Goal: Information Seeking & Learning: Learn about a topic

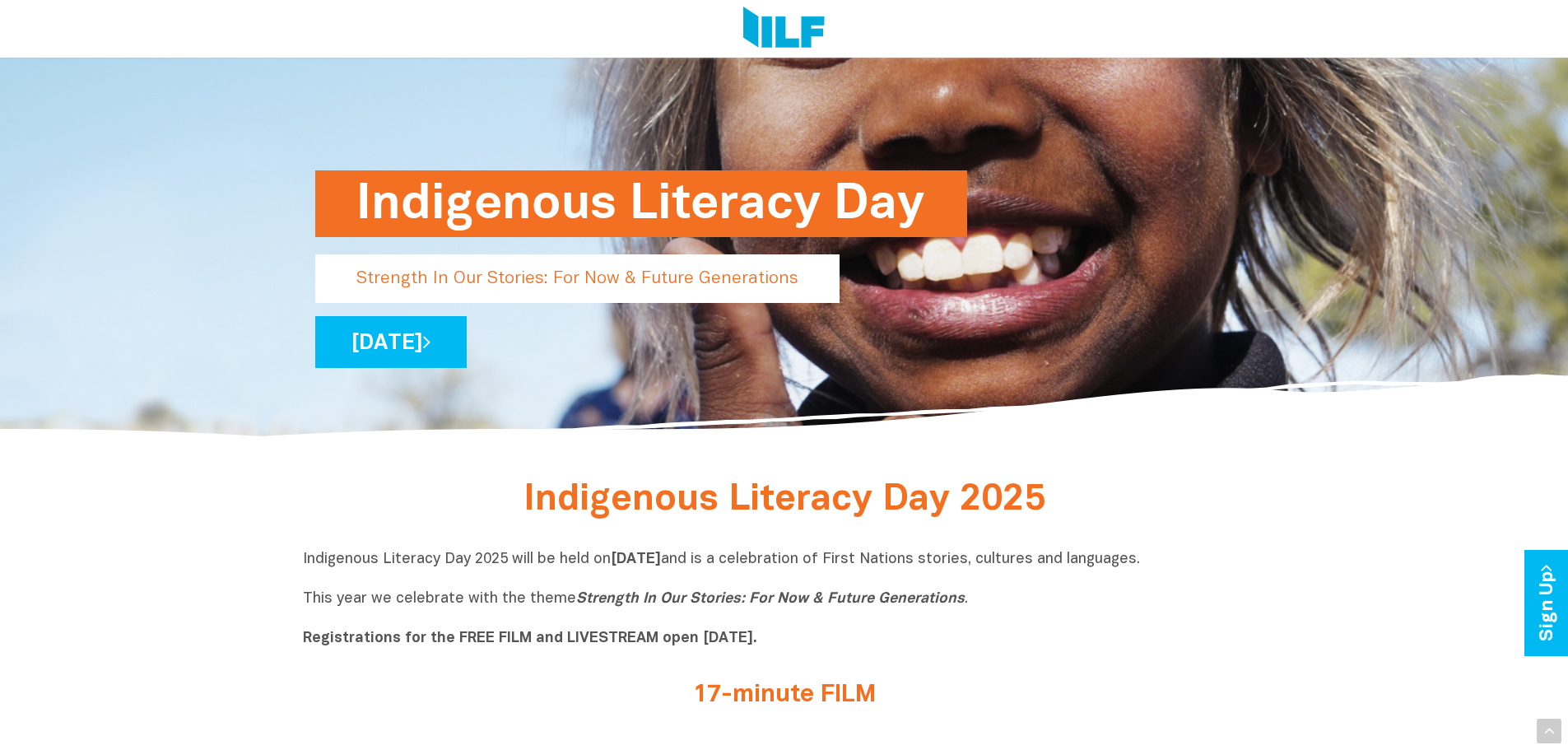
scroll to position [247, 0]
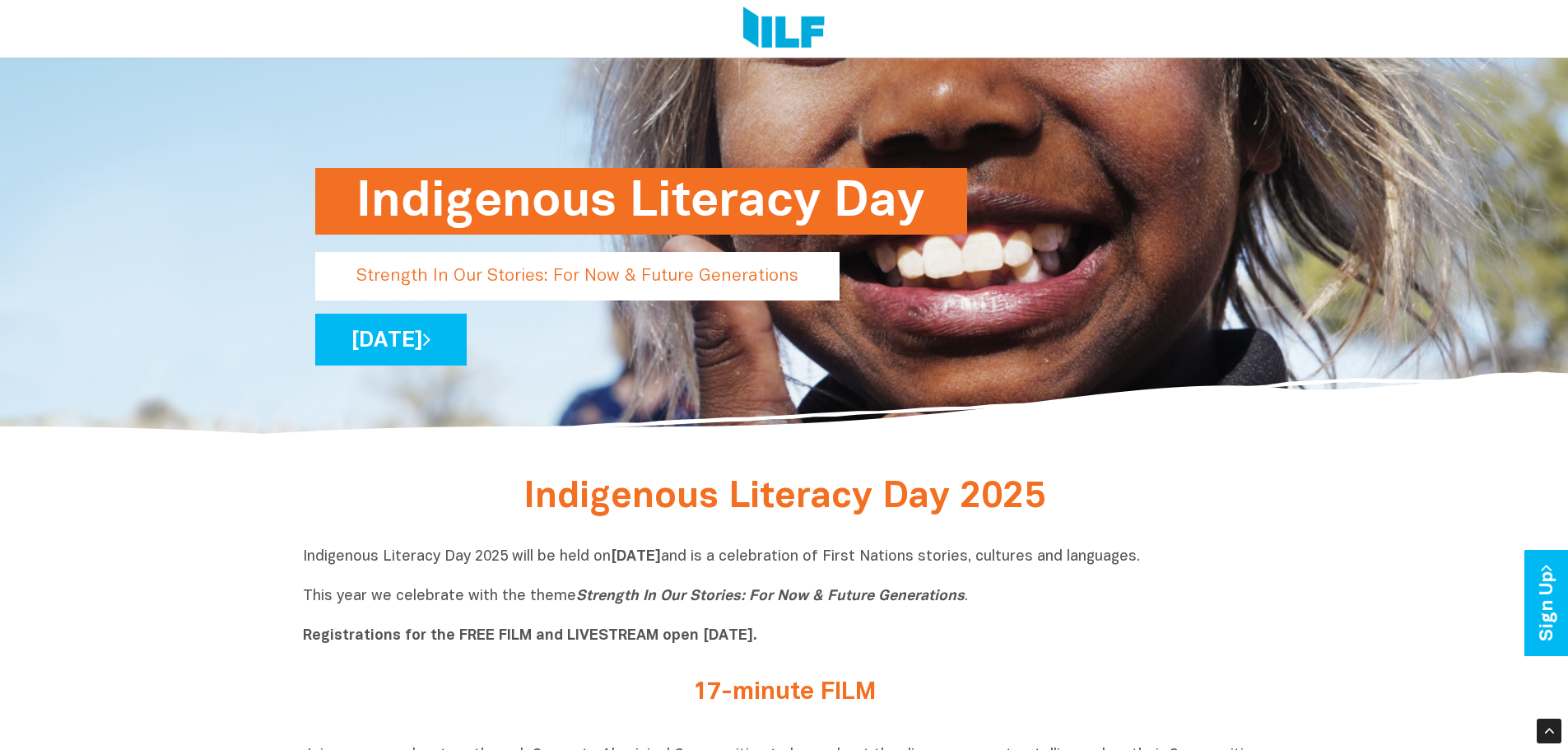
click at [467, 336] on link "Wednesday 3 September 2025" at bounding box center [390, 339] width 151 height 52
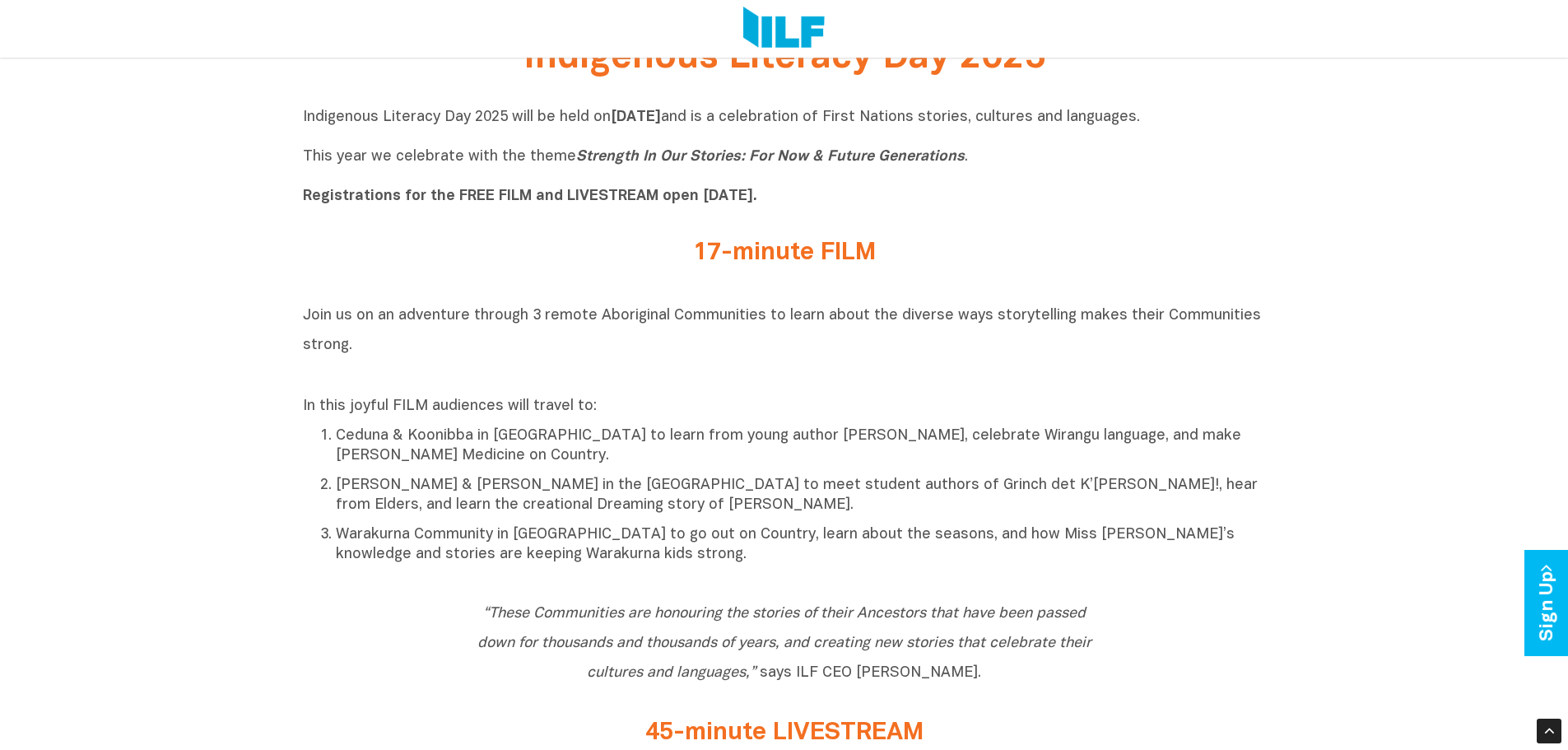
scroll to position [659, 0]
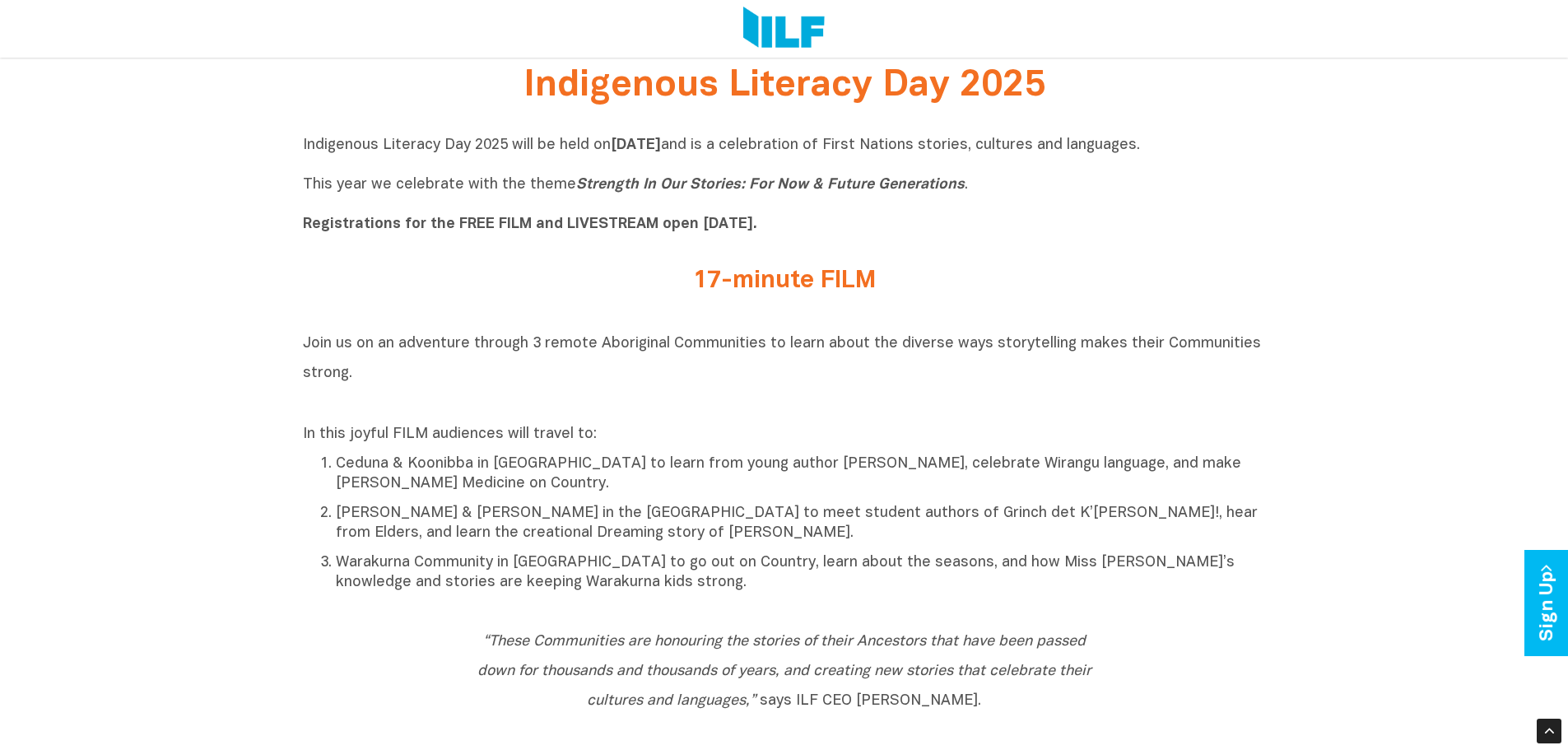
click at [373, 229] on b "Registrations for the FREE FILM and LIVESTREAM open 16 July 2025." at bounding box center [530, 224] width 454 height 14
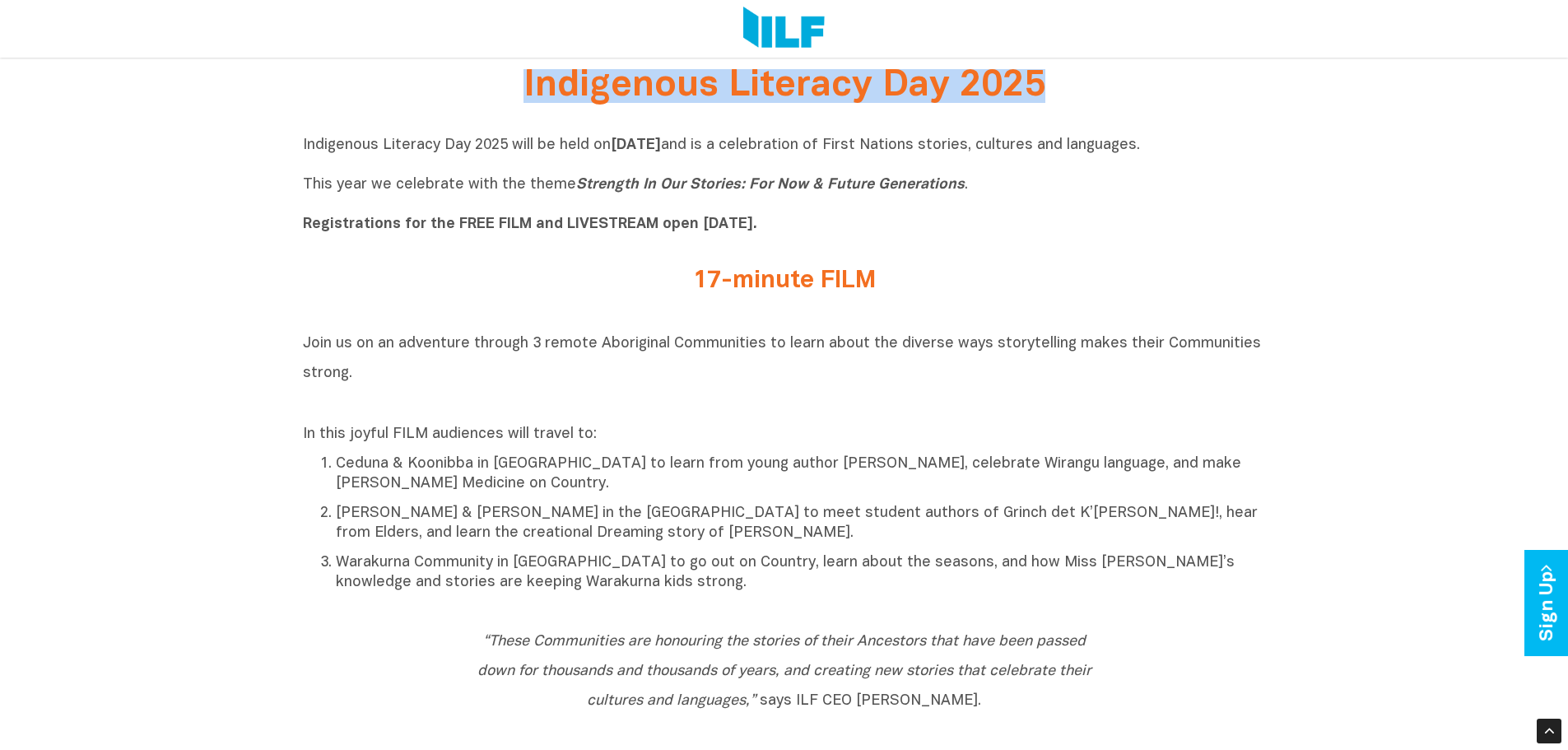
drag, startPoint x: 521, startPoint y: 88, endPoint x: 1051, endPoint y: 102, distance: 530.2
click at [1051, 102] on h2 "Indigenous Literacy Day 2025" at bounding box center [784, 88] width 617 height 30
copy span "Indigenous Literacy Day 2025"
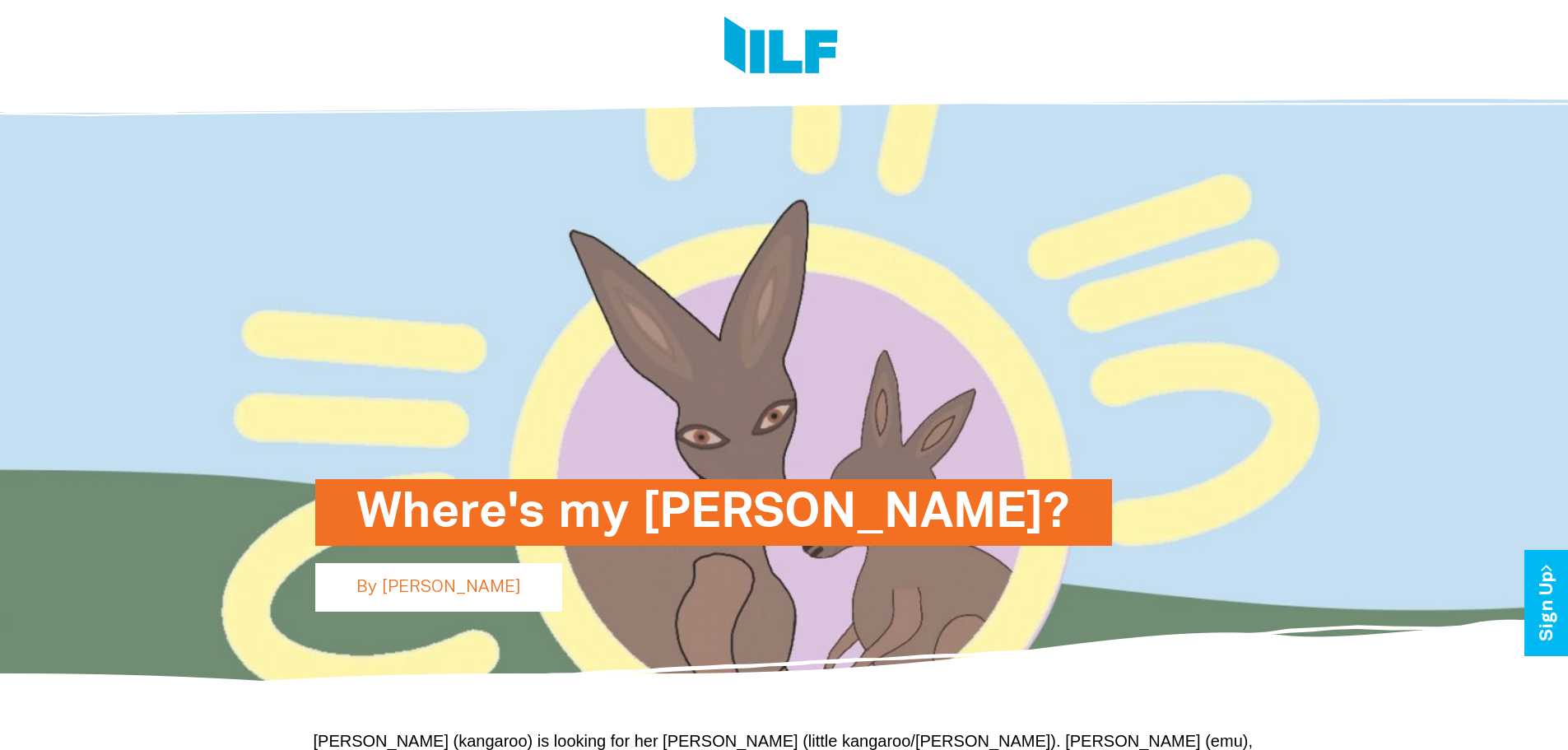
scroll to position [83, 0]
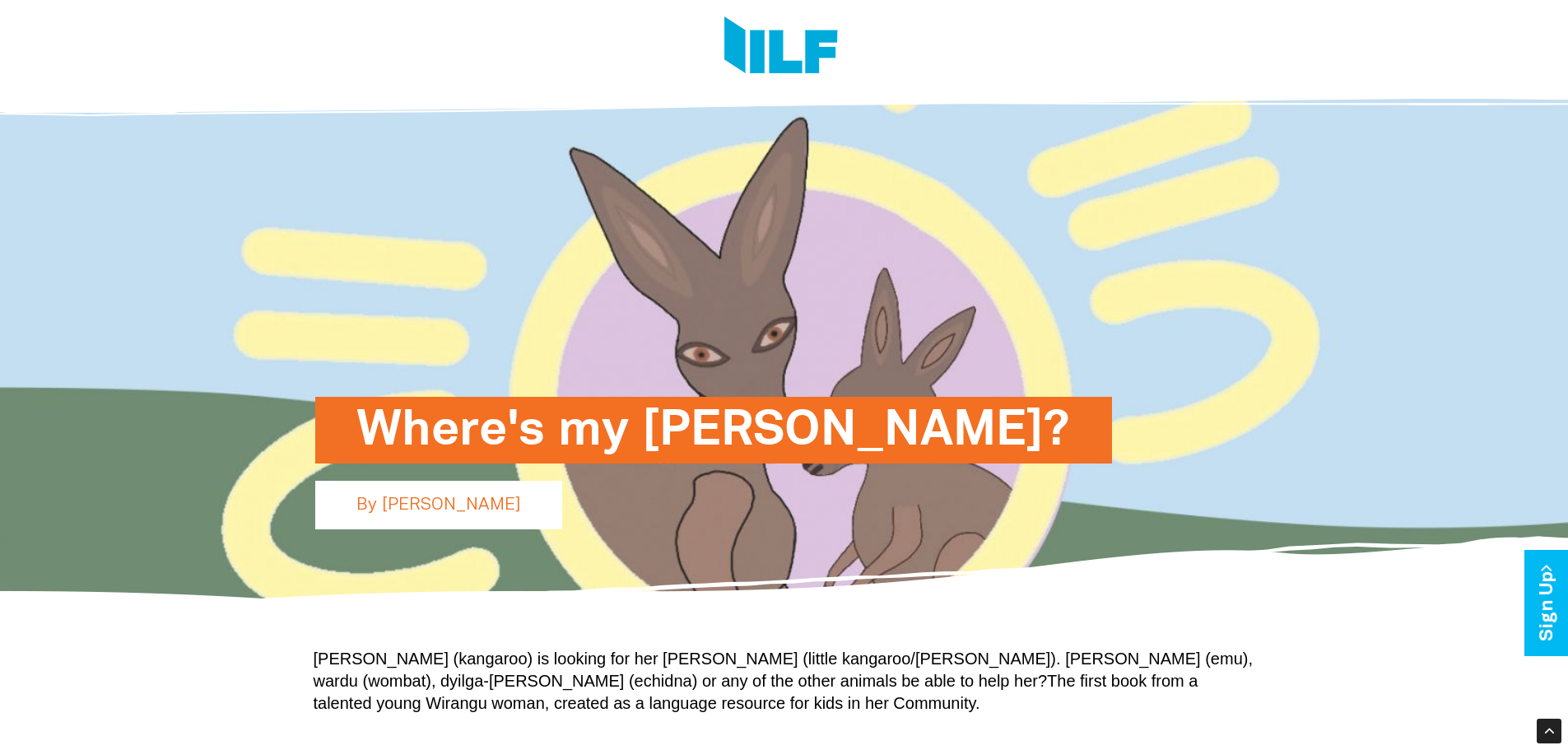
click at [847, 441] on h1 "Where's my Minya Marlu?" at bounding box center [714, 430] width 715 height 67
click at [458, 524] on p "By Mia Speed" at bounding box center [438, 505] width 247 height 49
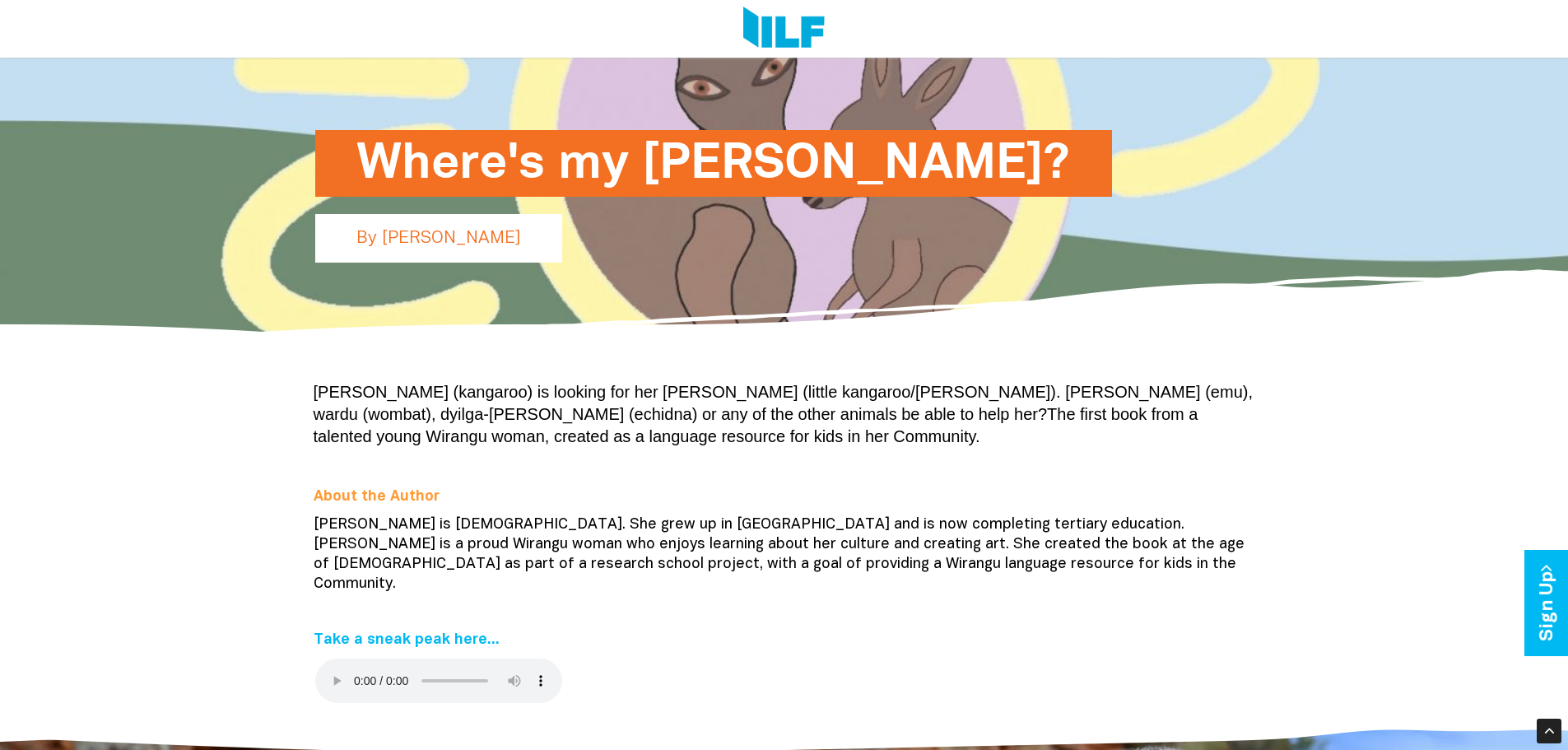
scroll to position [378, 0]
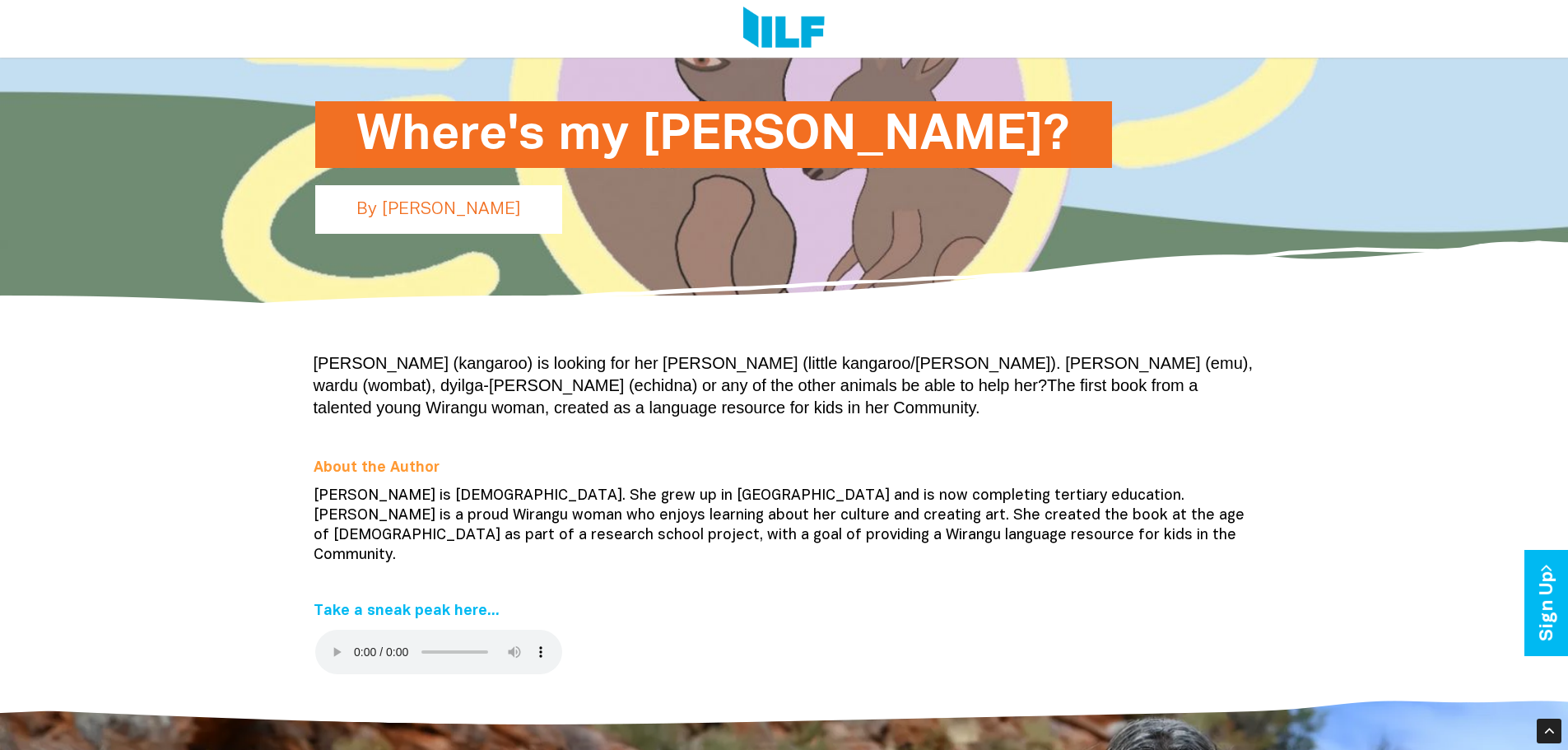
click at [664, 616] on div "Marlu (kangaroo) is looking for her minya marlu (little kangaroo/joey). Will ga…" at bounding box center [784, 518] width 963 height 355
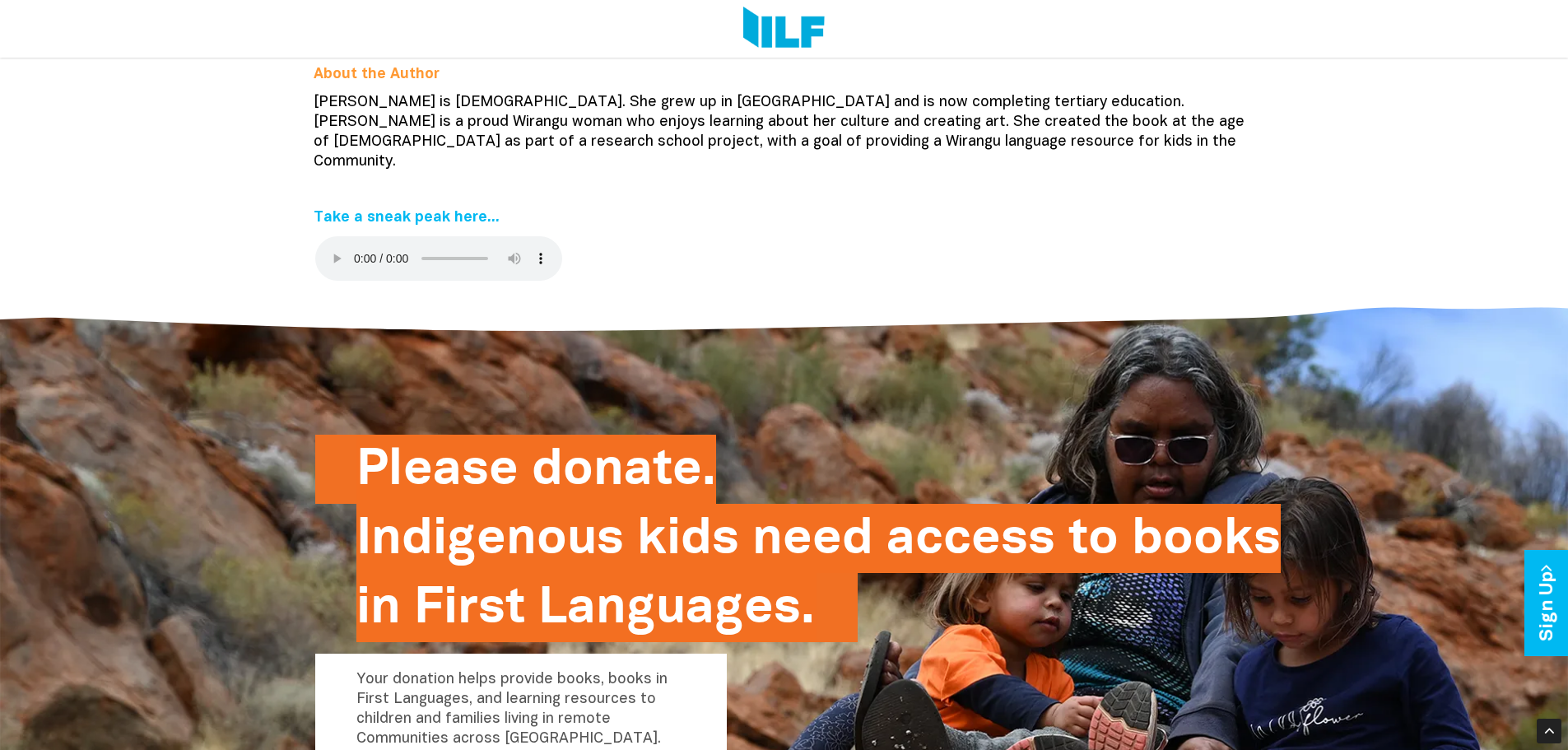
scroll to position [659, 0]
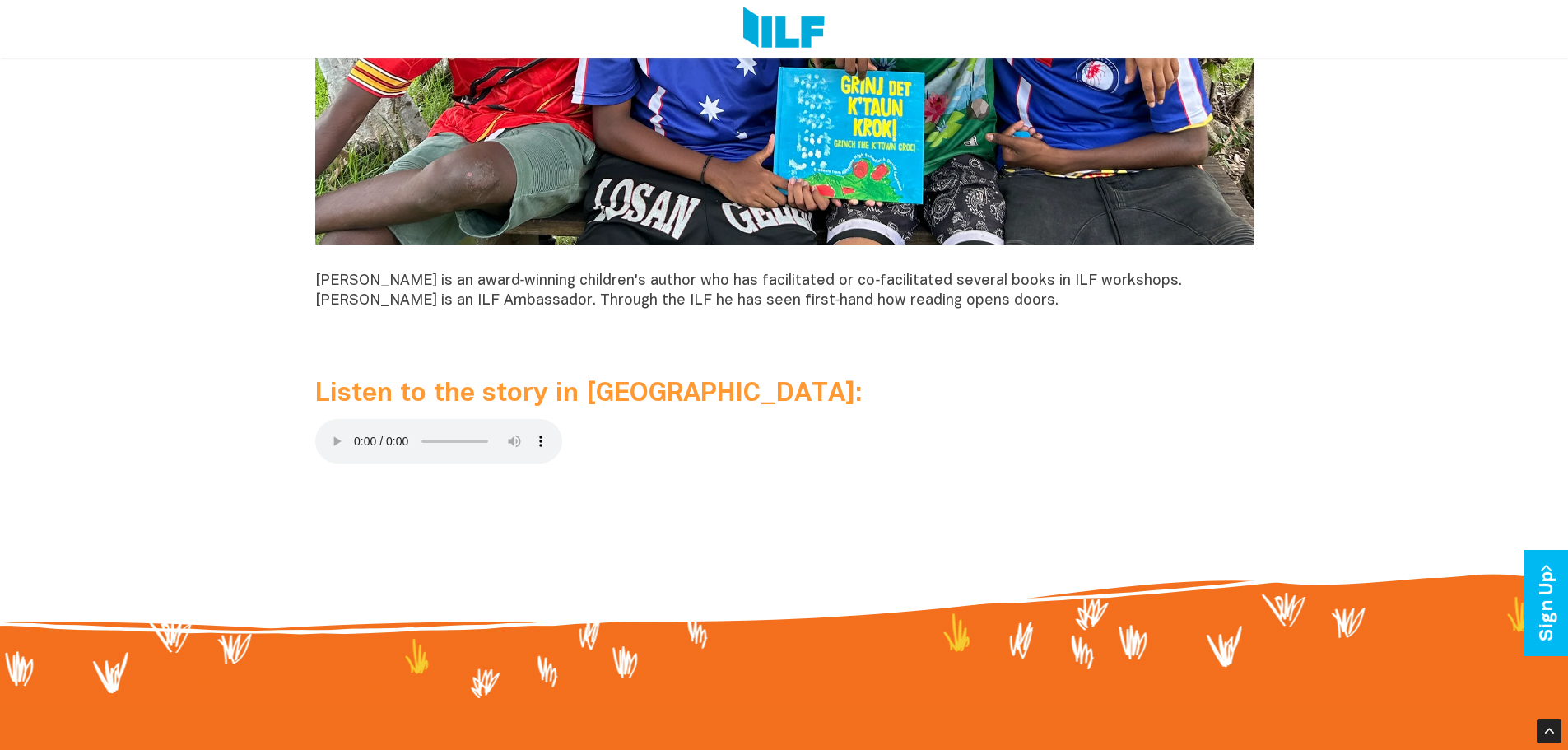
scroll to position [1647, 0]
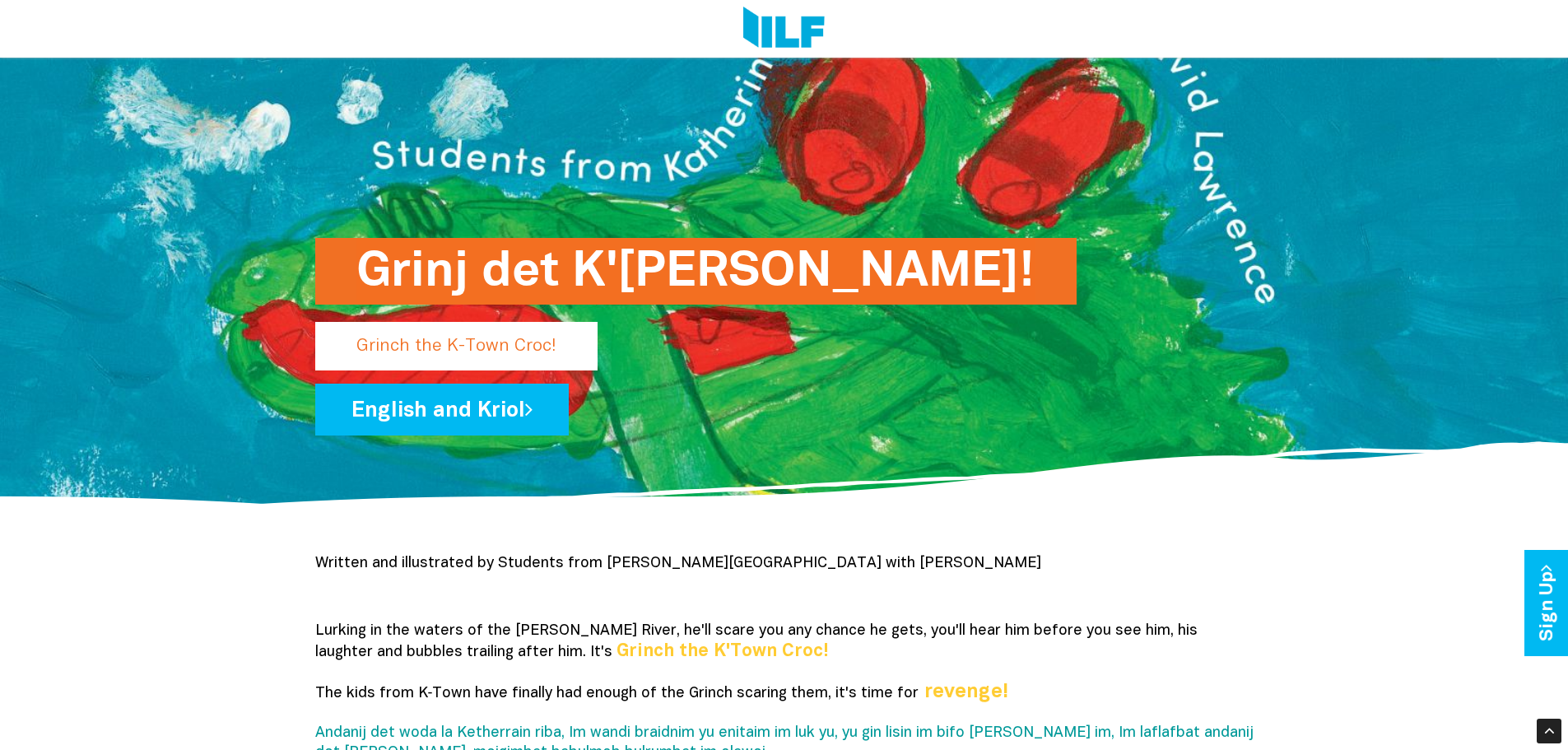
scroll to position [165, 0]
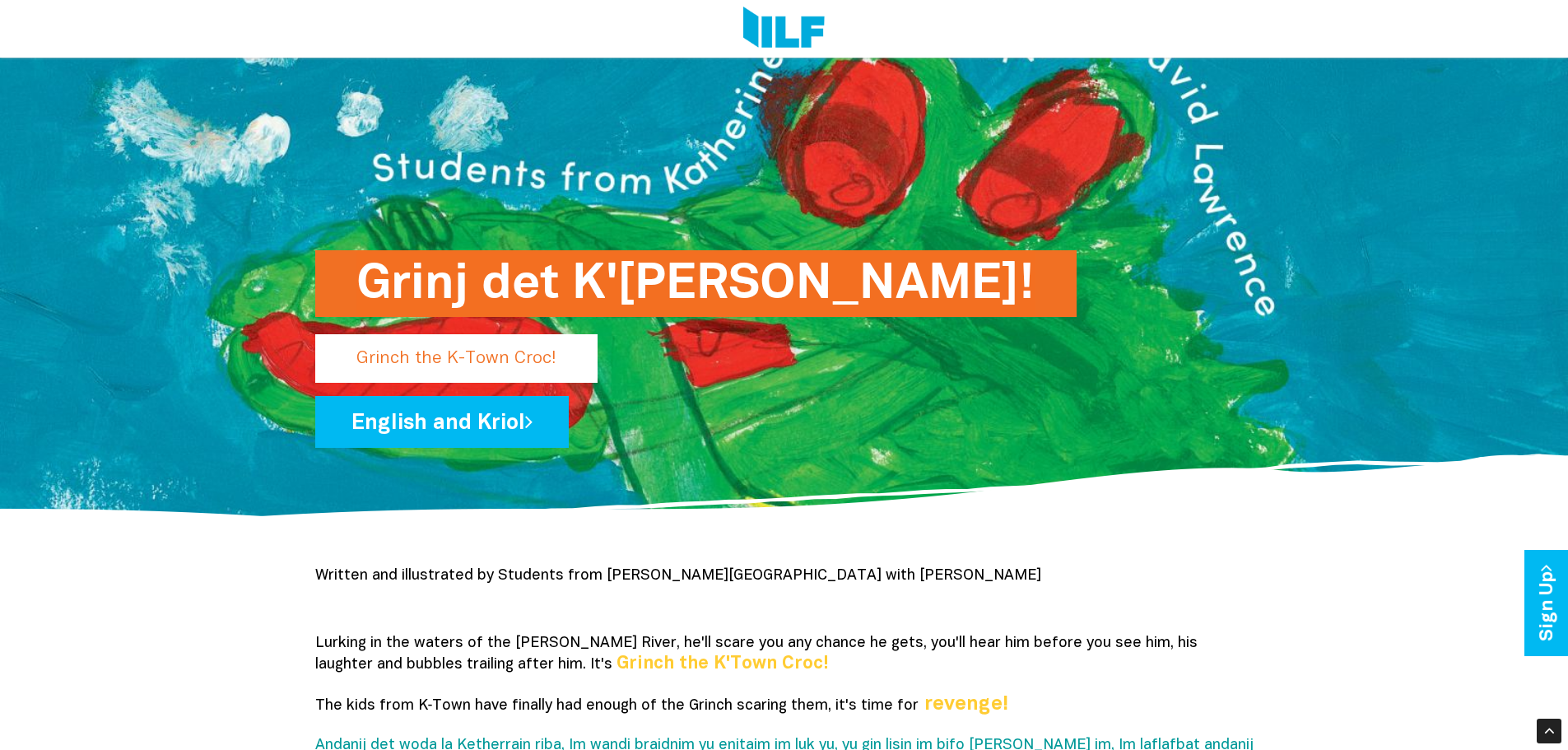
click at [451, 425] on link "English and Kriol" at bounding box center [442, 422] width 254 height 52
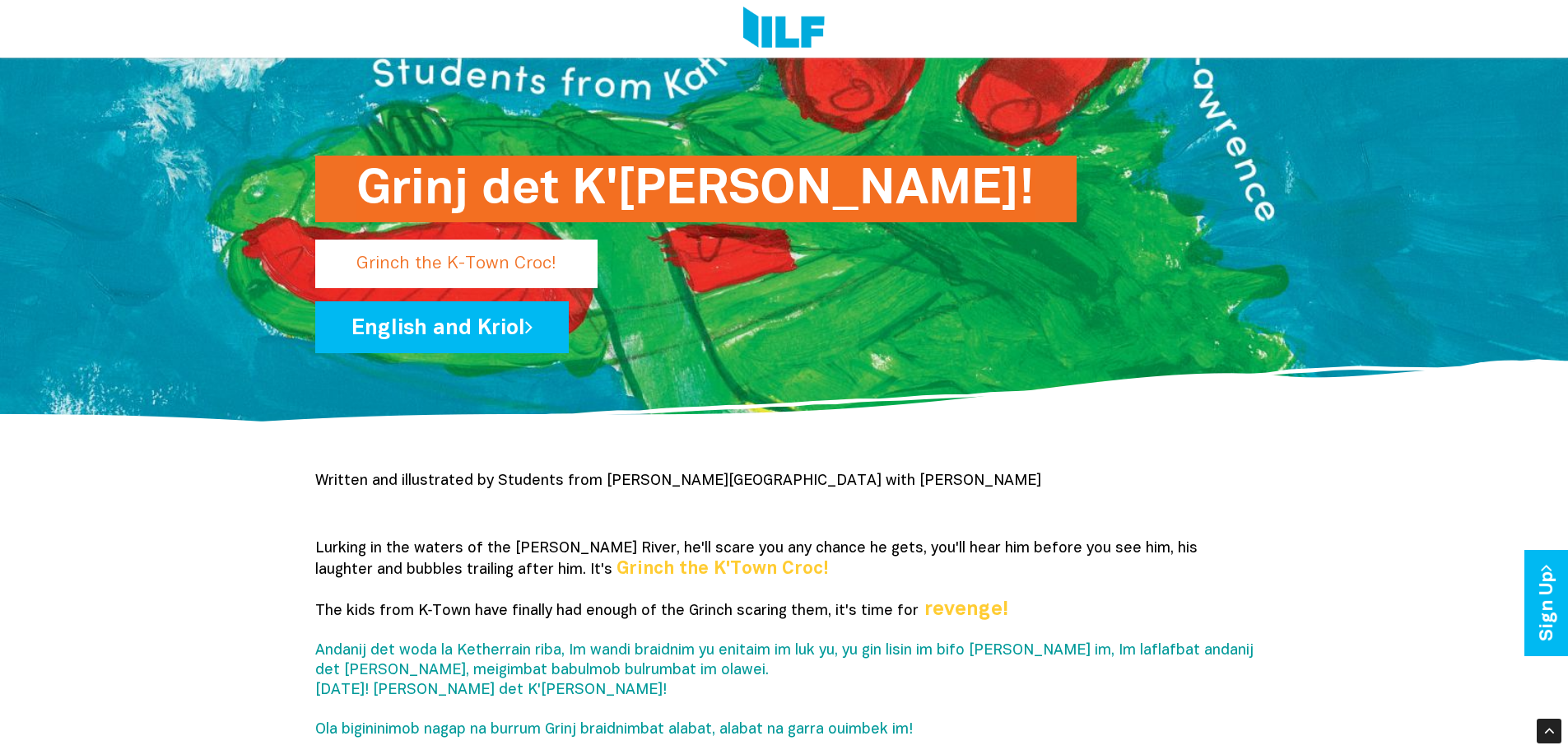
scroll to position [412, 0]
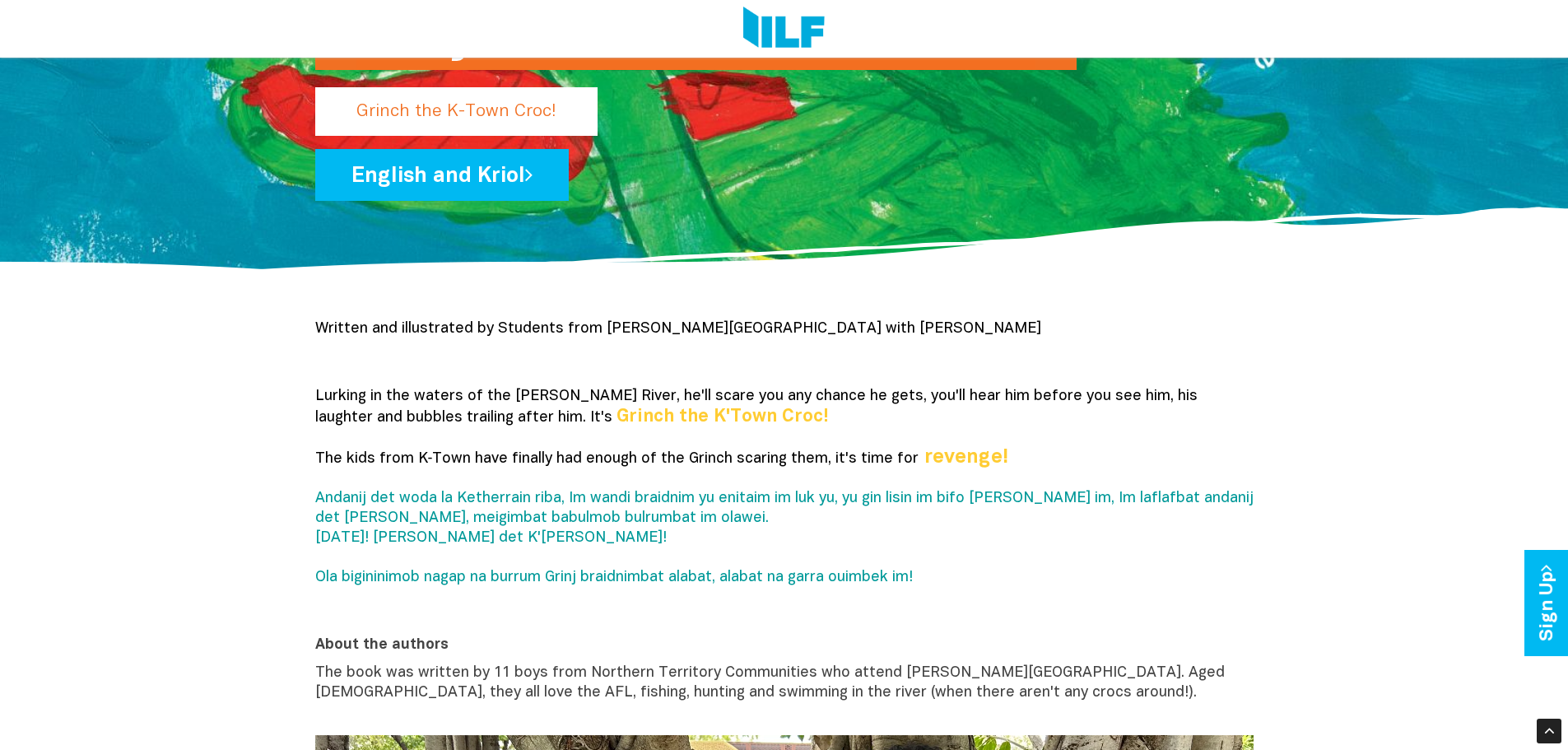
click at [616, 415] on b "Grinch the K'Town Croc!" at bounding box center [722, 417] width 213 height 17
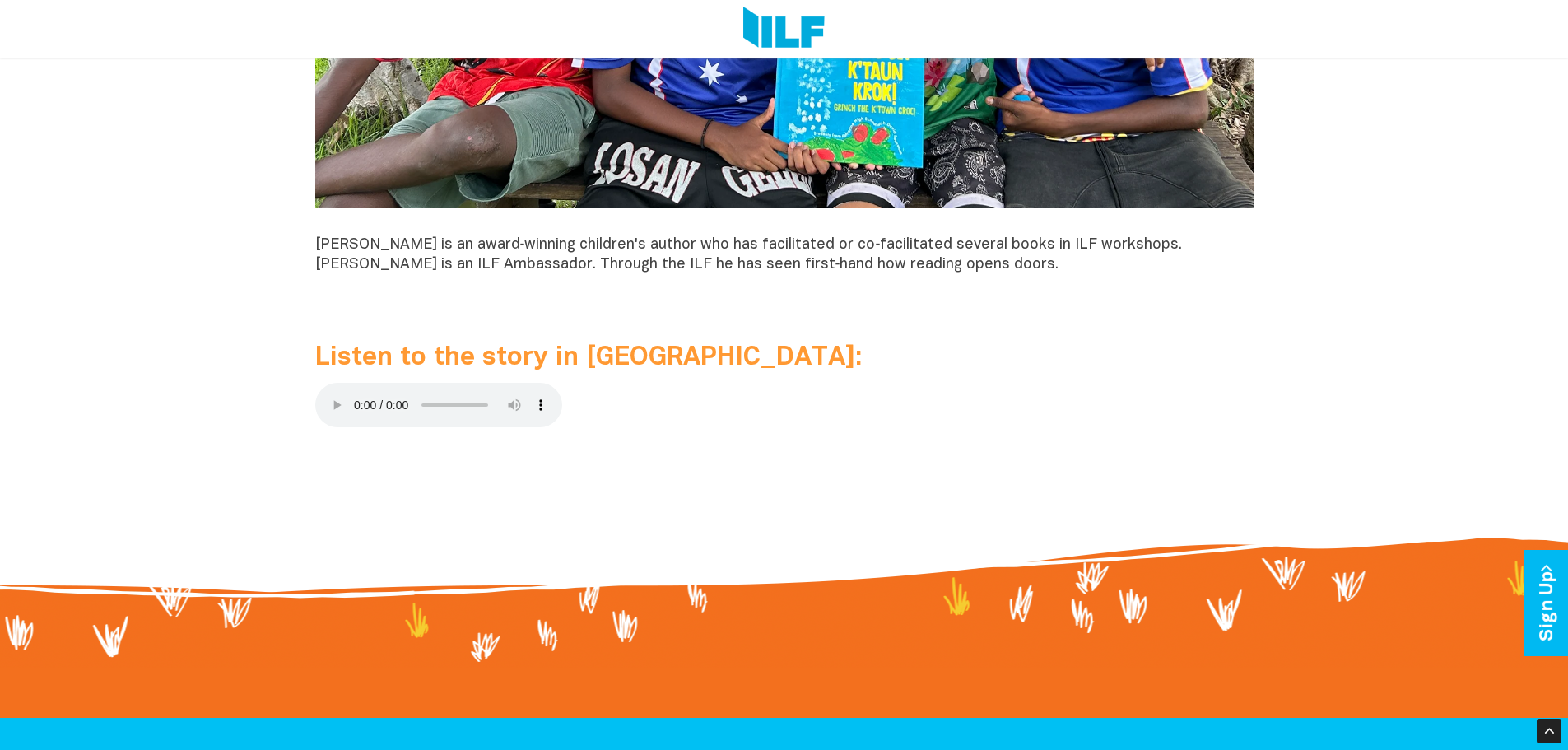
scroll to position [1647, 0]
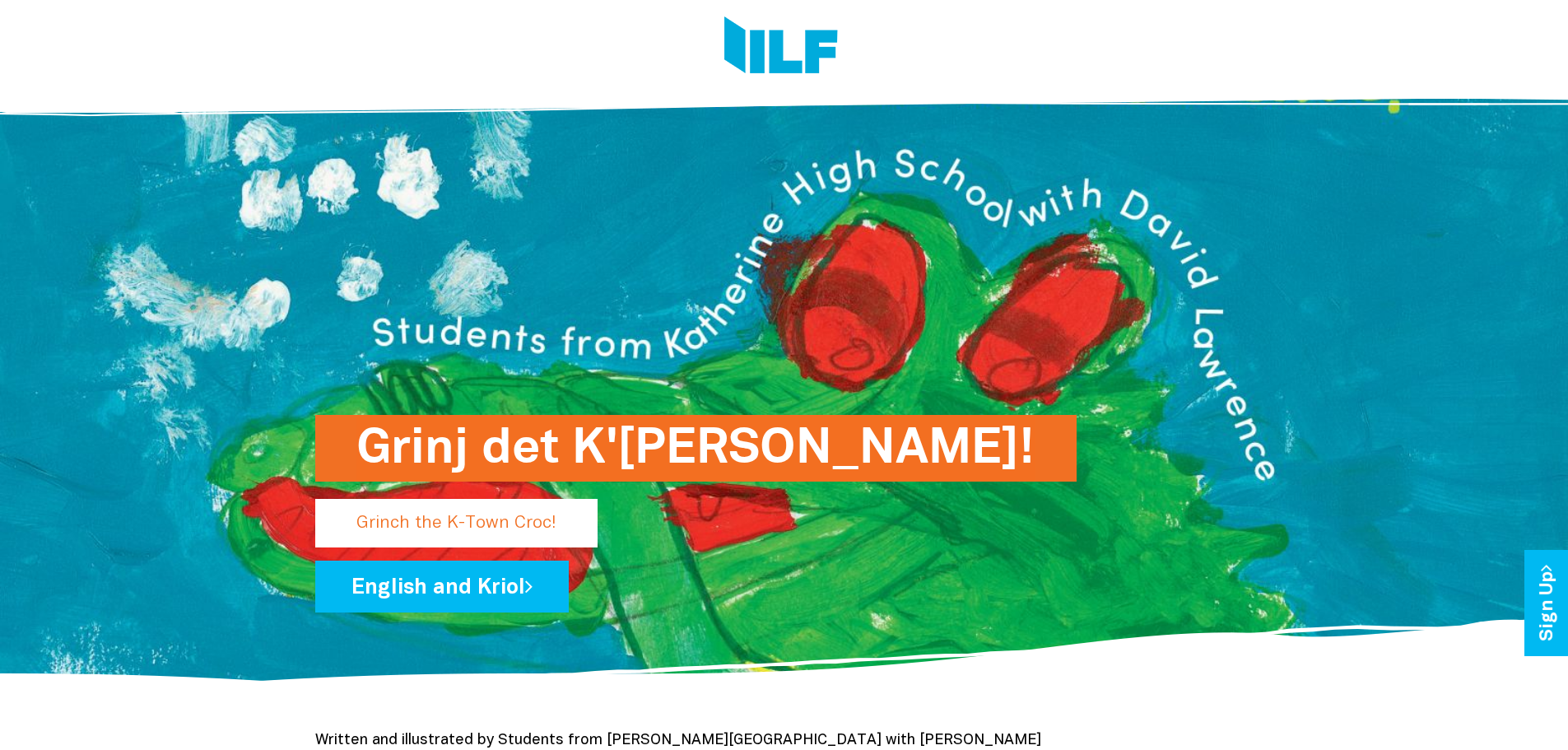
click at [455, 447] on h1 "Grinj det K'[PERSON_NAME]!" at bounding box center [696, 448] width 679 height 67
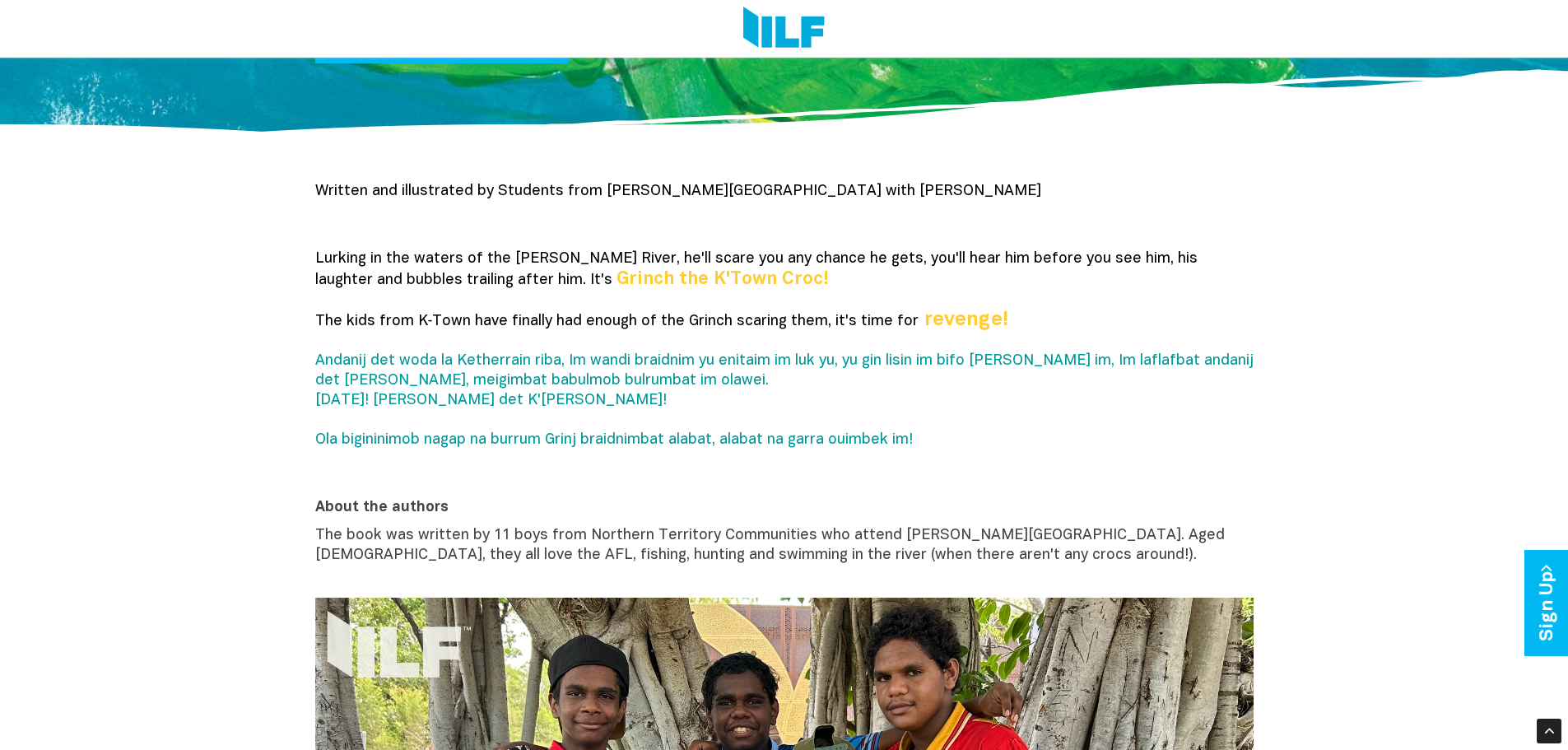
scroll to position [329, 0]
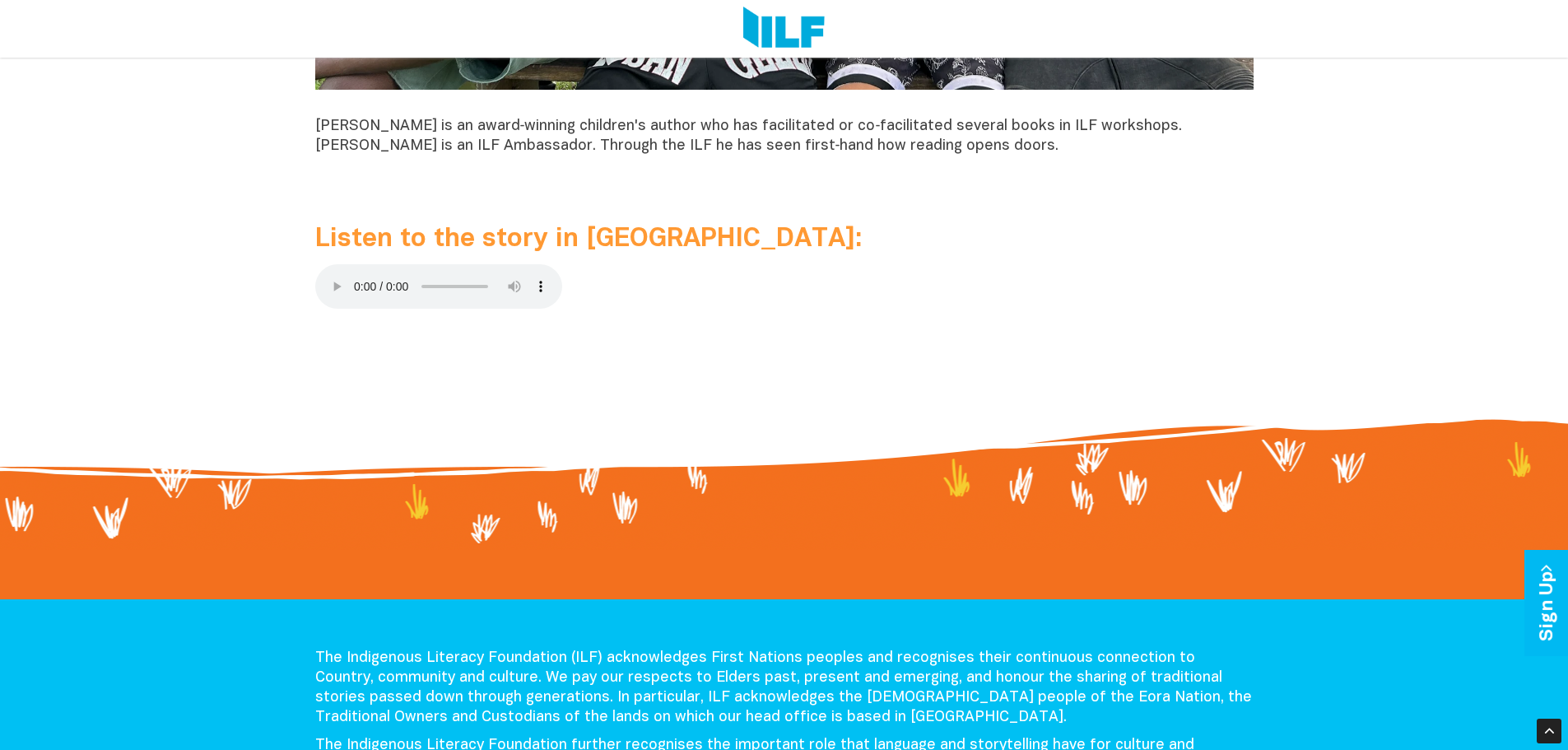
scroll to position [1647, 0]
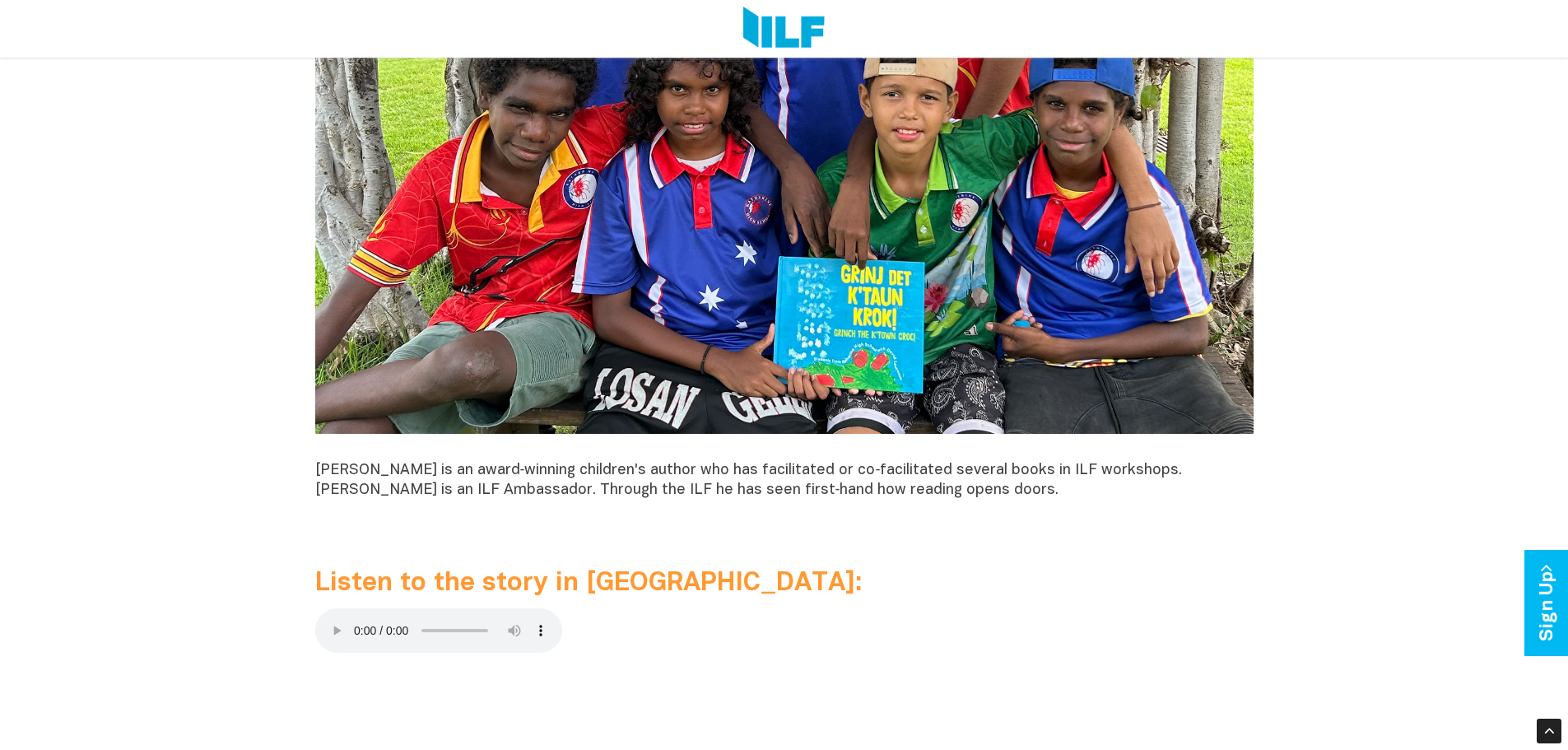
scroll to position [1647, 0]
